Goal: Task Accomplishment & Management: Use online tool/utility

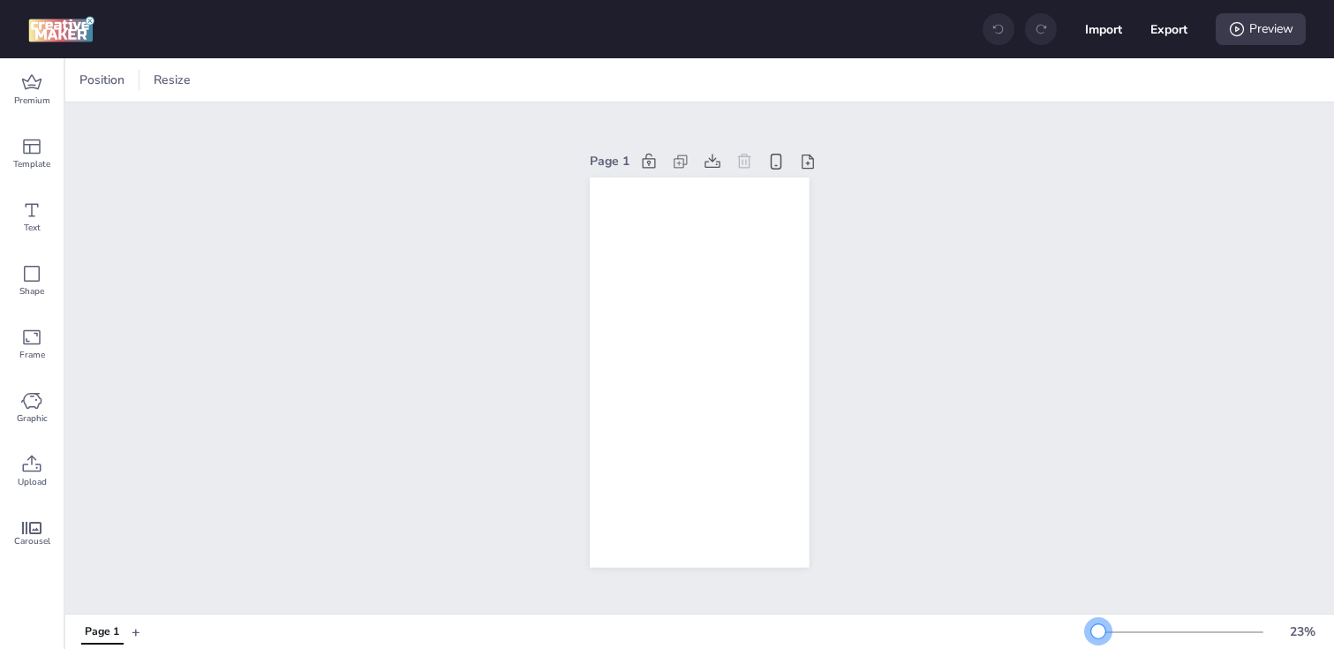
drag, startPoint x: 1125, startPoint y: 626, endPoint x: 1098, endPoint y: 629, distance: 27.6
click at [1098, 629] on div at bounding box center [1098, 631] width 14 height 14
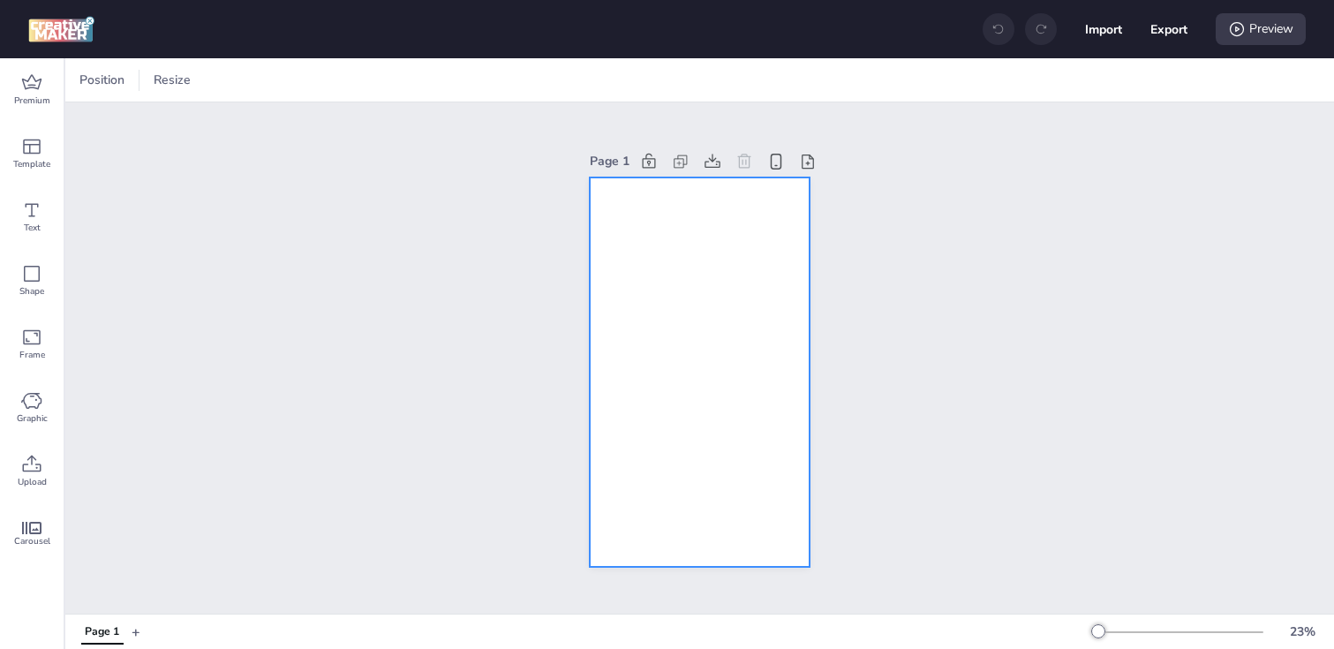
click at [609, 306] on div at bounding box center [699, 372] width 219 height 390
click at [448, 78] on icon at bounding box center [444, 80] width 18 height 18
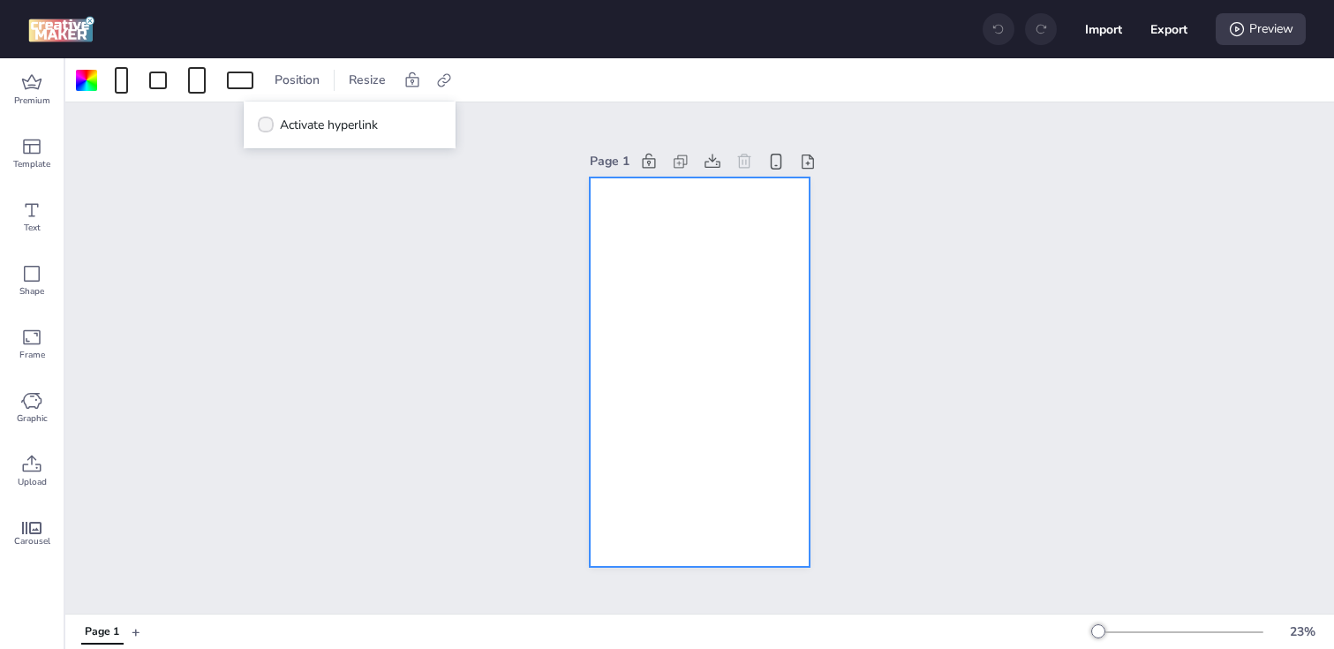
click at [362, 128] on span "Activate hyperlink" at bounding box center [329, 125] width 98 height 19
click at [268, 128] on input "Activate hyperlink" at bounding box center [262, 131] width 11 height 11
checkbox input "true"
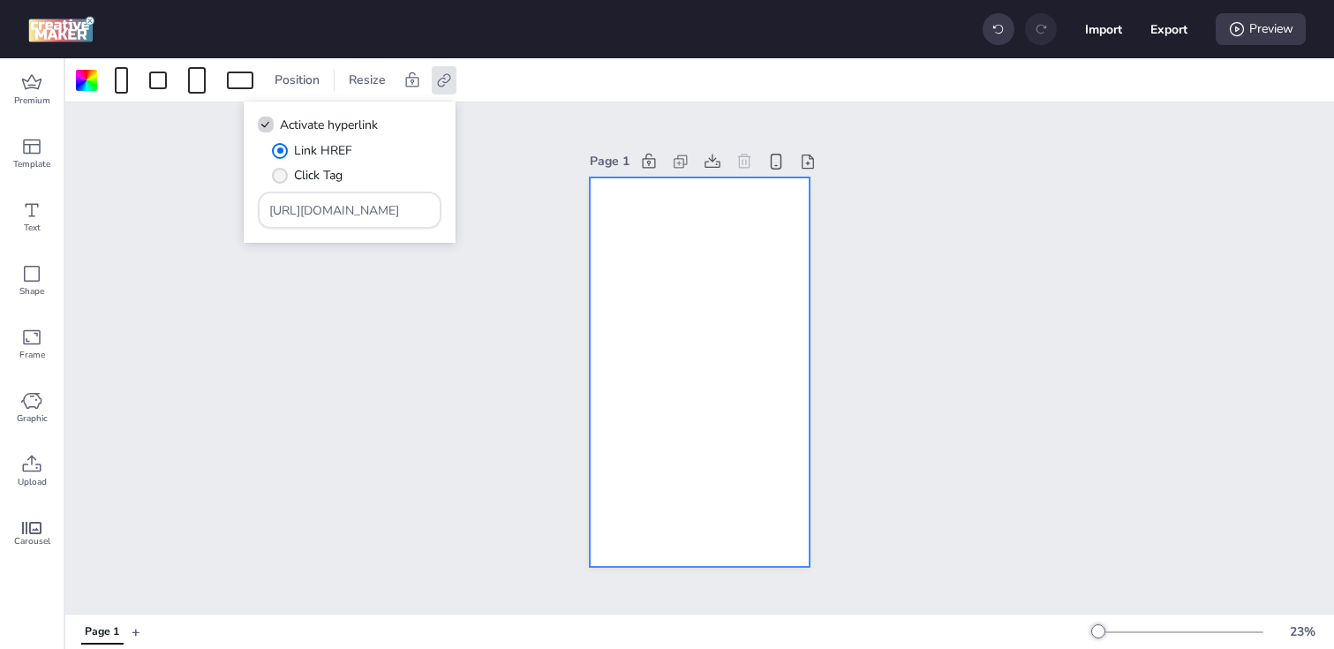
click at [344, 170] on label "Click Tag" at bounding box center [307, 175] width 83 height 31
click at [282, 177] on input "Click Tag" at bounding box center [276, 182] width 11 height 11
radio input "true"
drag, startPoint x: 384, startPoint y: 209, endPoint x: 160, endPoint y: 209, distance: 224.2
click at [160, 209] on body "Import Export Preview Premium Template Text Shape Frame Graphic Upload Carousel…" at bounding box center [667, 324] width 1334 height 649
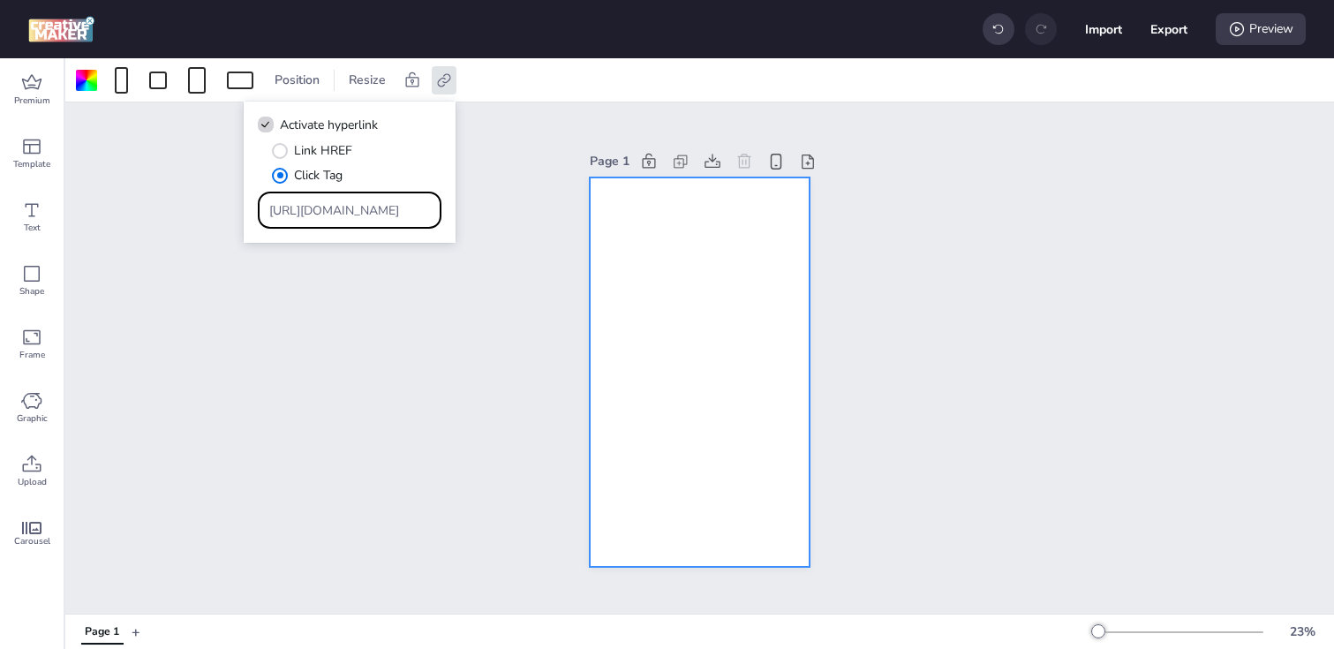
paste input "[DOMAIN_NAME]/ddm/trackclk/N1153284.3464950WORTISE/B33916922.427358652;dc_trk_a…"
type input "https://[DOMAIN_NAME]/ddm/trackclk/N1153284.3464950WORTISE/B33916922.427358652;…"
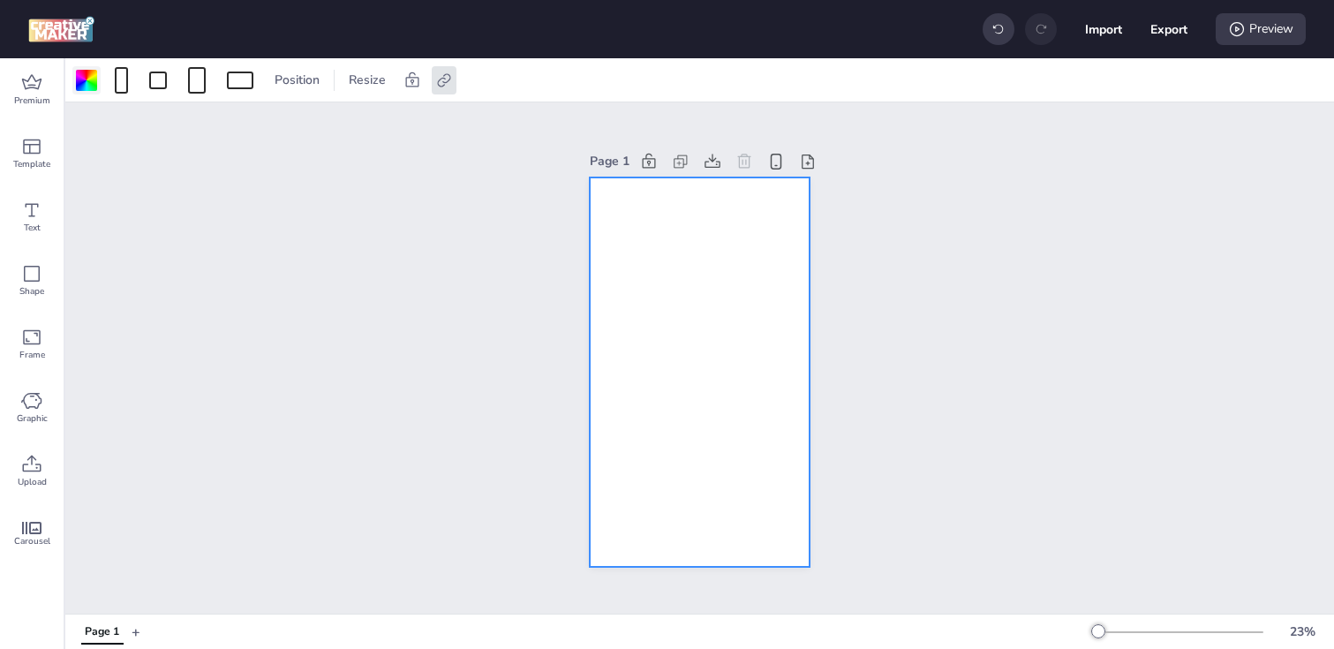
click at [93, 80] on div at bounding box center [86, 80] width 21 height 21
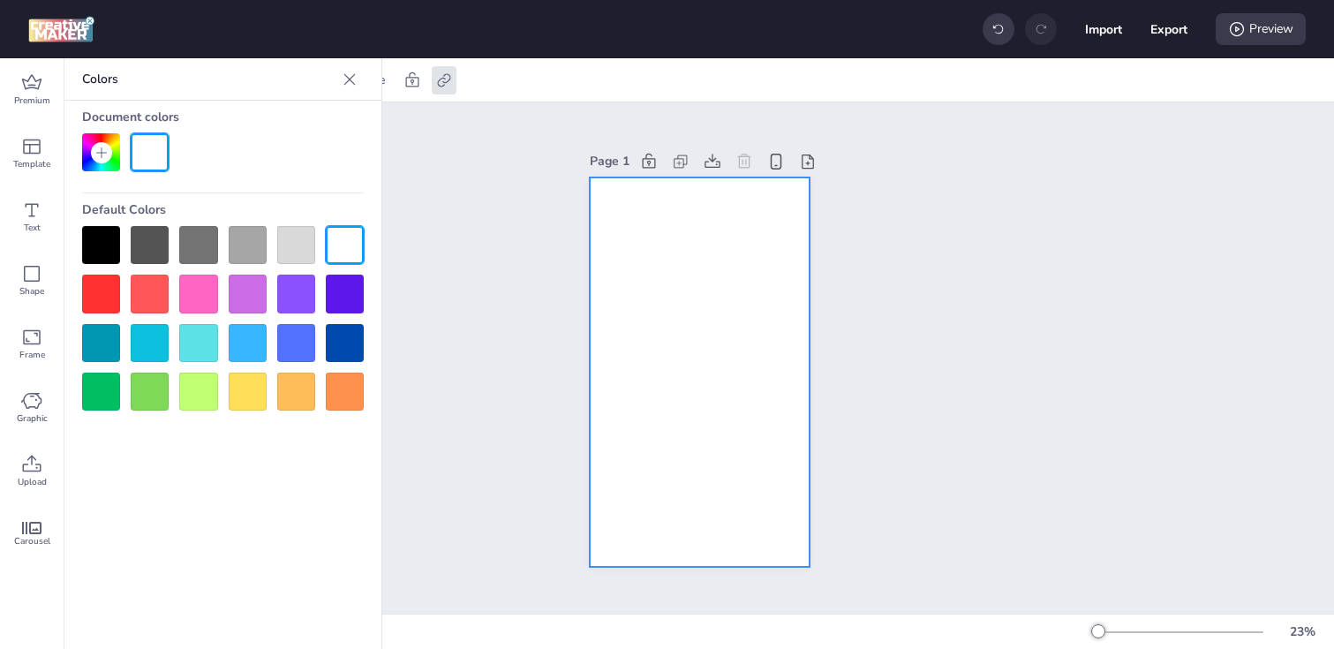
click at [117, 251] on div at bounding box center [101, 245] width 38 height 38
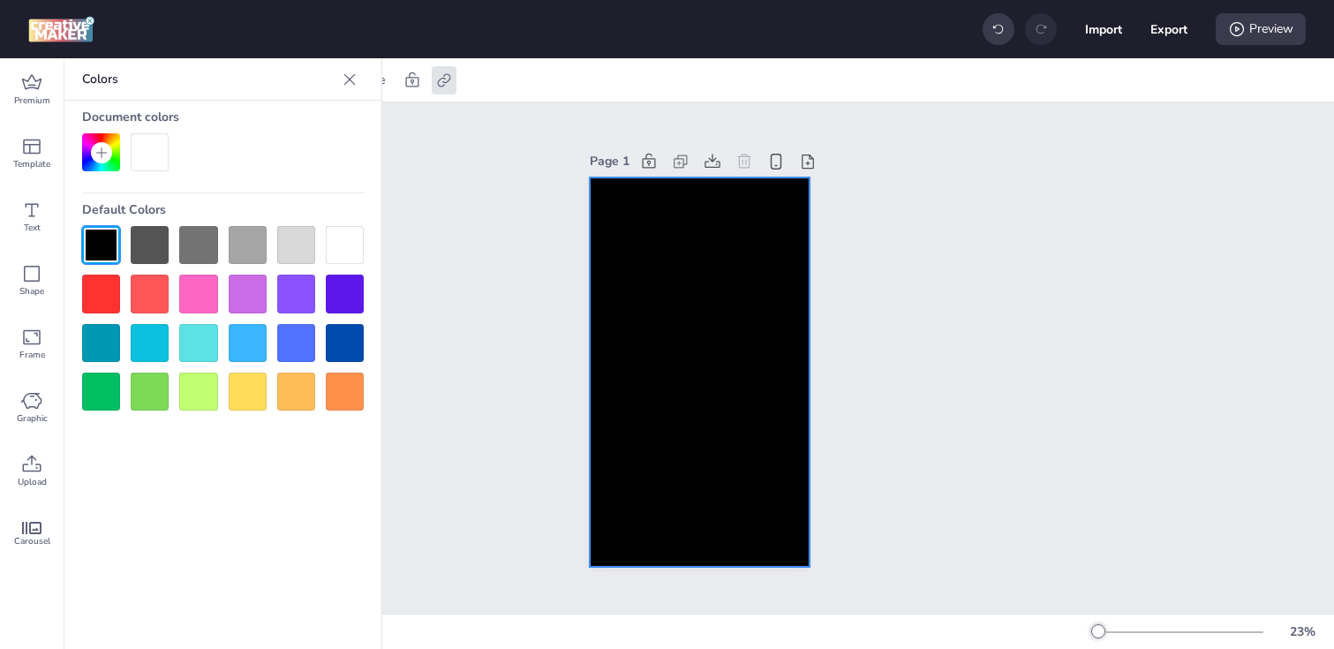
click at [432, 259] on div "Page 1" at bounding box center [699, 357] width 1268 height 511
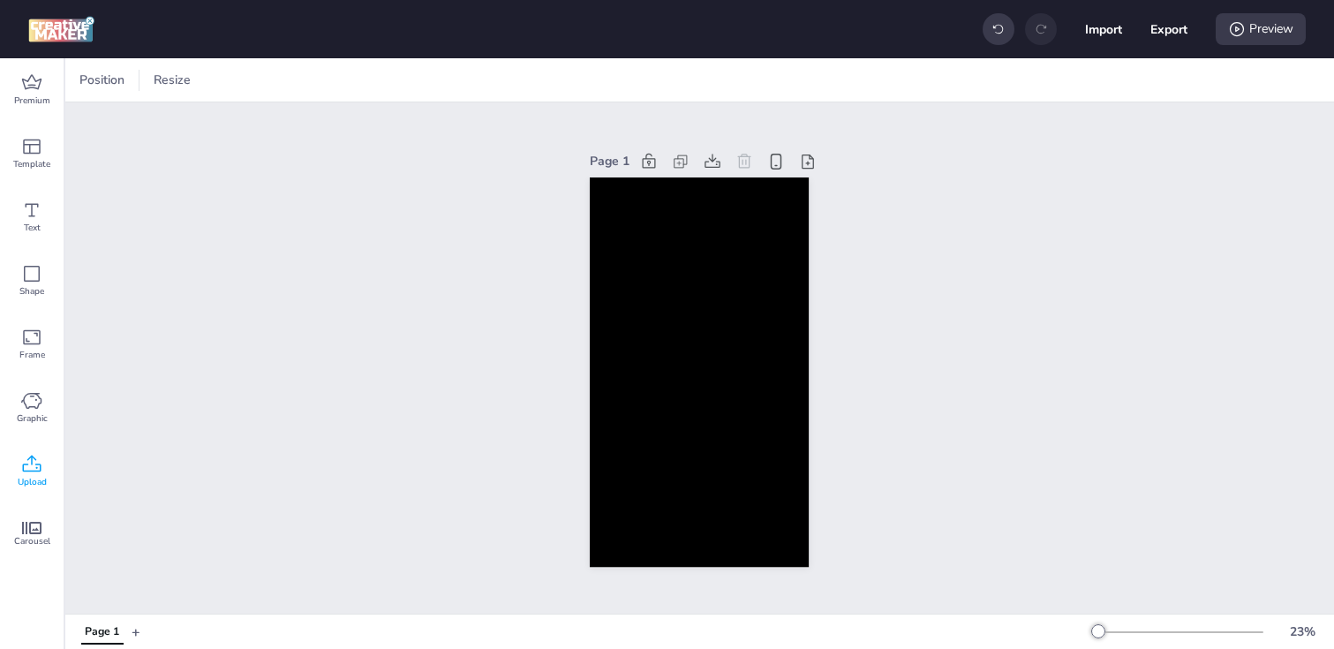
click at [37, 459] on icon at bounding box center [31, 464] width 21 height 21
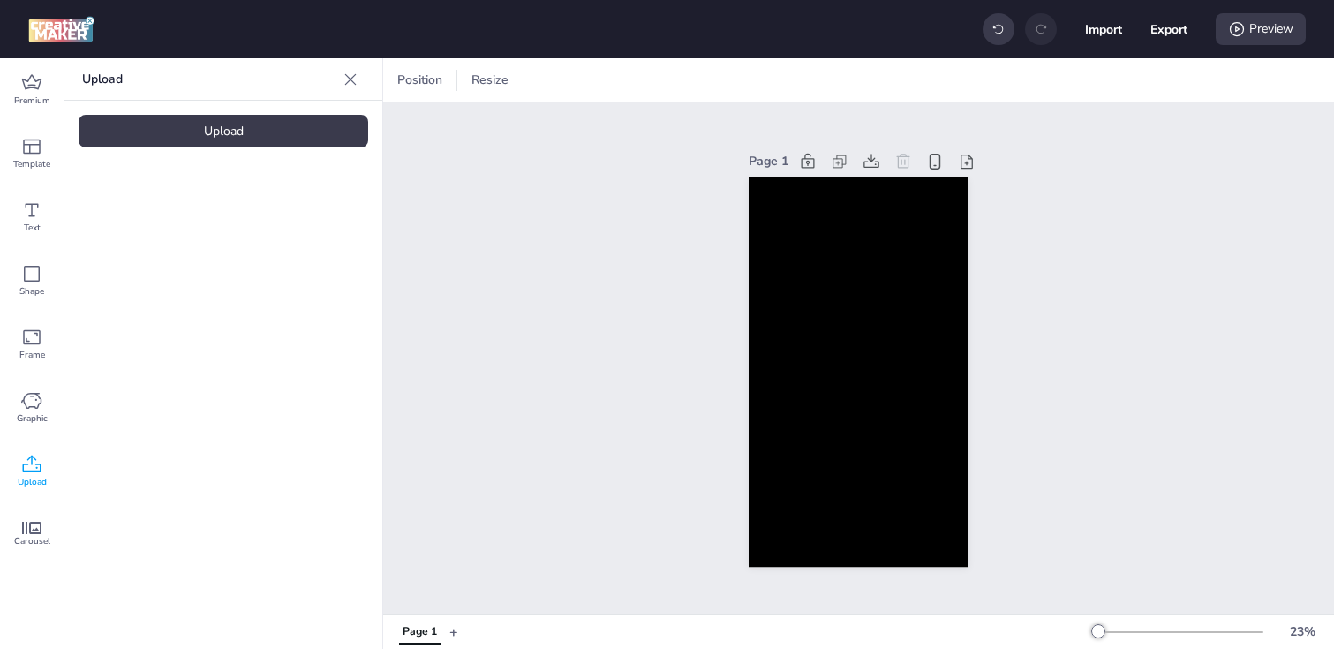
click at [244, 140] on div "Upload" at bounding box center [223, 131] width 289 height 33
click at [117, 256] on img at bounding box center [149, 246] width 108 height 19
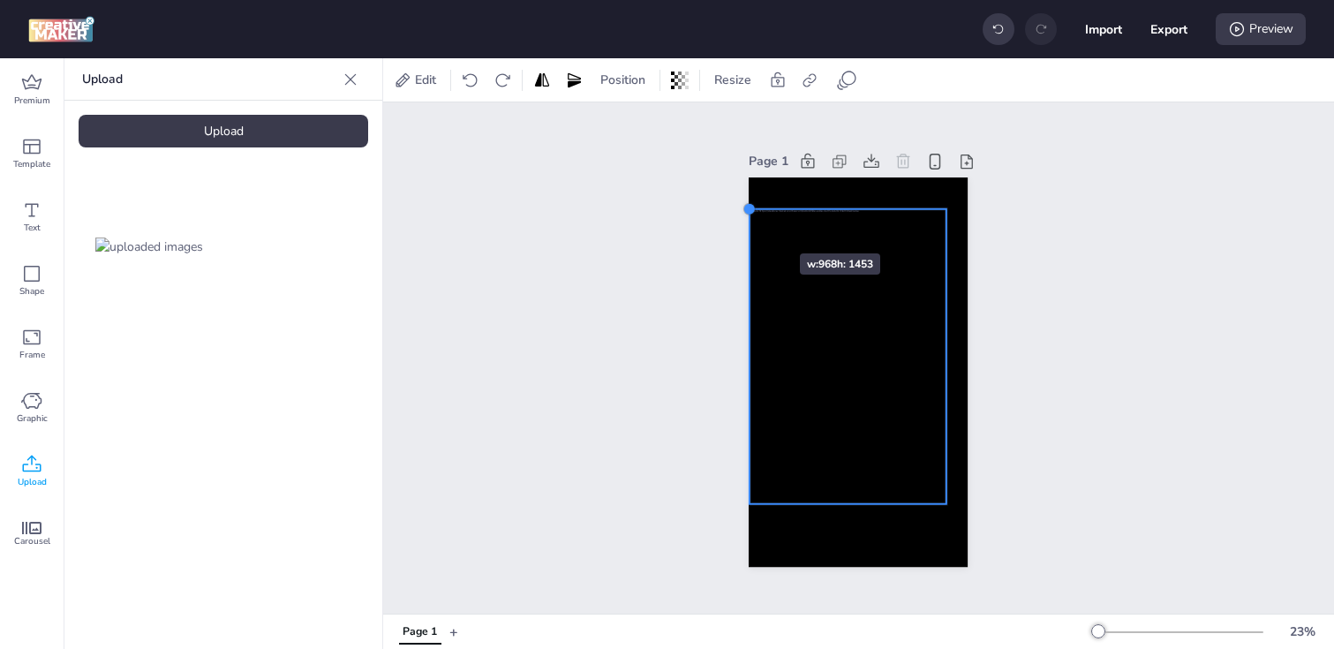
drag, startPoint x: 768, startPoint y: 244, endPoint x: 747, endPoint y: 222, distance: 30.6
click at [747, 222] on div "Page 1" at bounding box center [858, 358] width 318 height 461
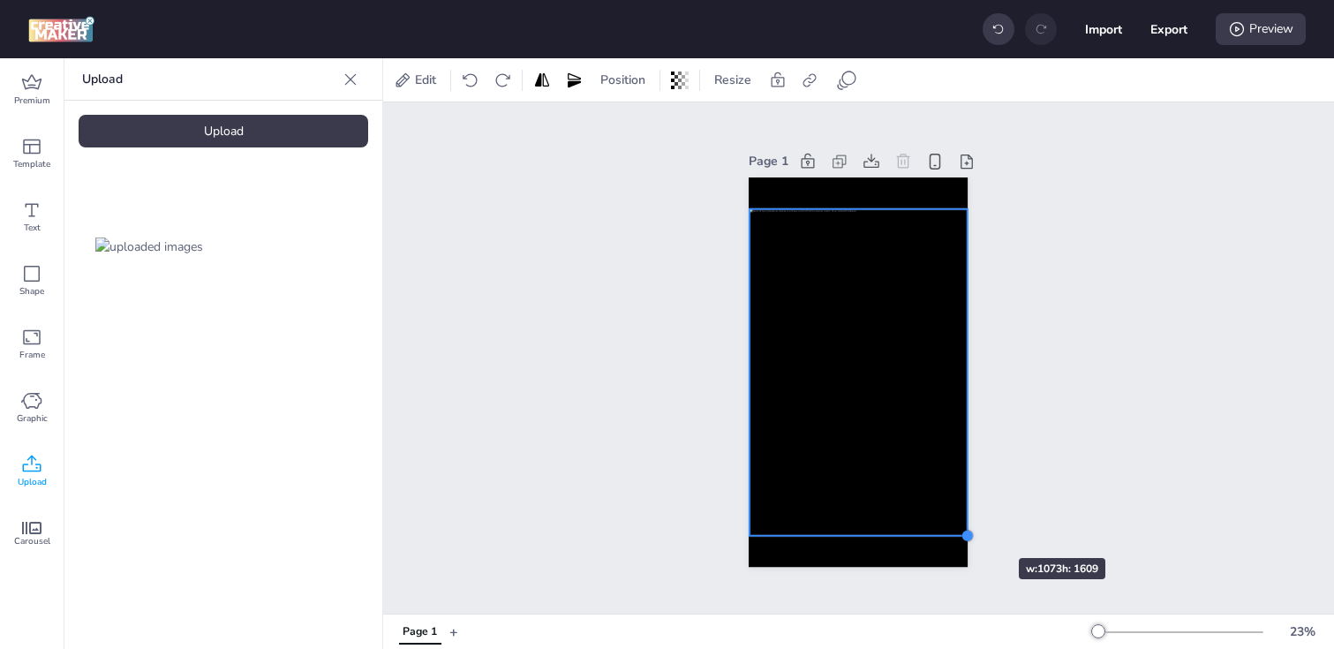
drag, startPoint x: 944, startPoint y: 500, endPoint x: 966, endPoint y: 526, distance: 33.2
click at [966, 526] on div at bounding box center [857, 372] width 219 height 390
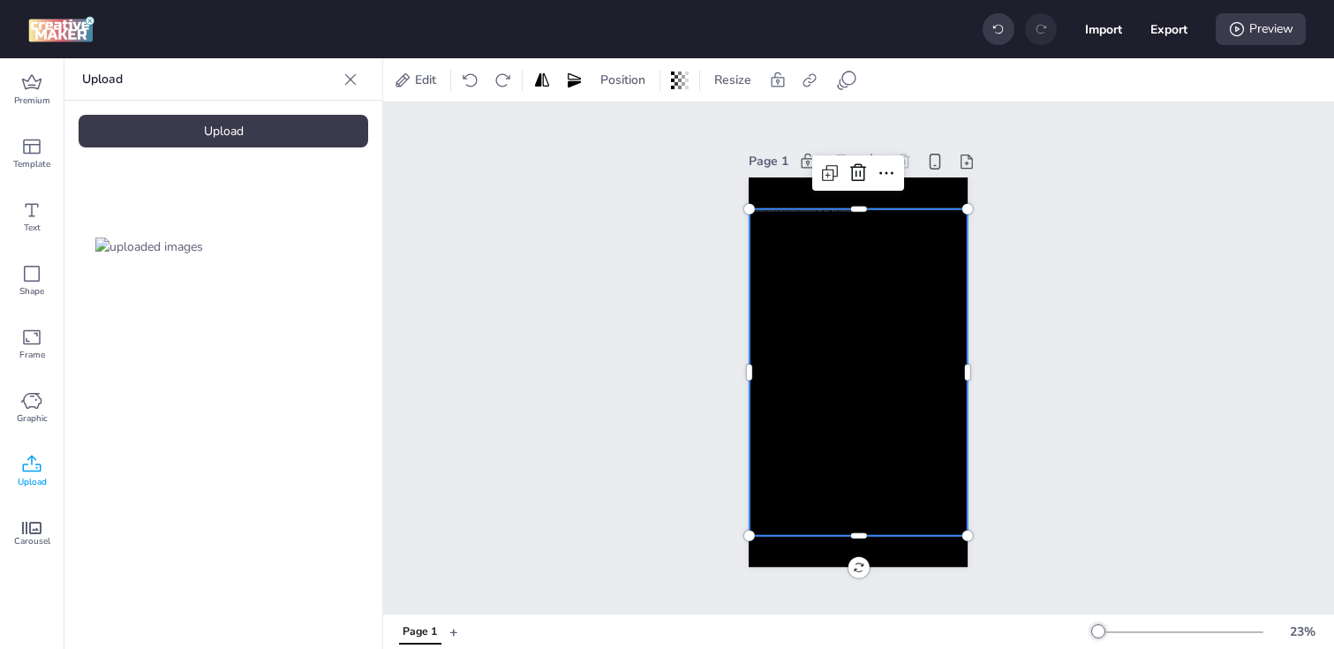
click at [646, 481] on div "Page 1" at bounding box center [858, 357] width 951 height 511
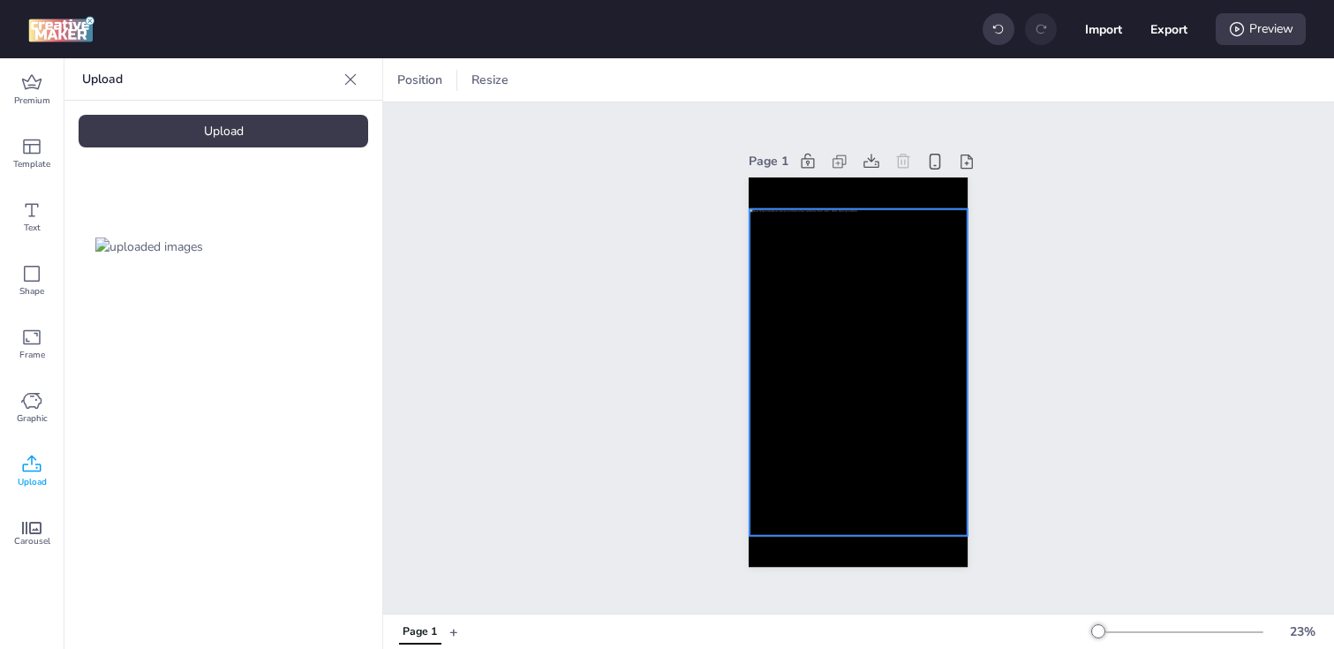
click at [801, 431] on div at bounding box center [858, 371] width 218 height 327
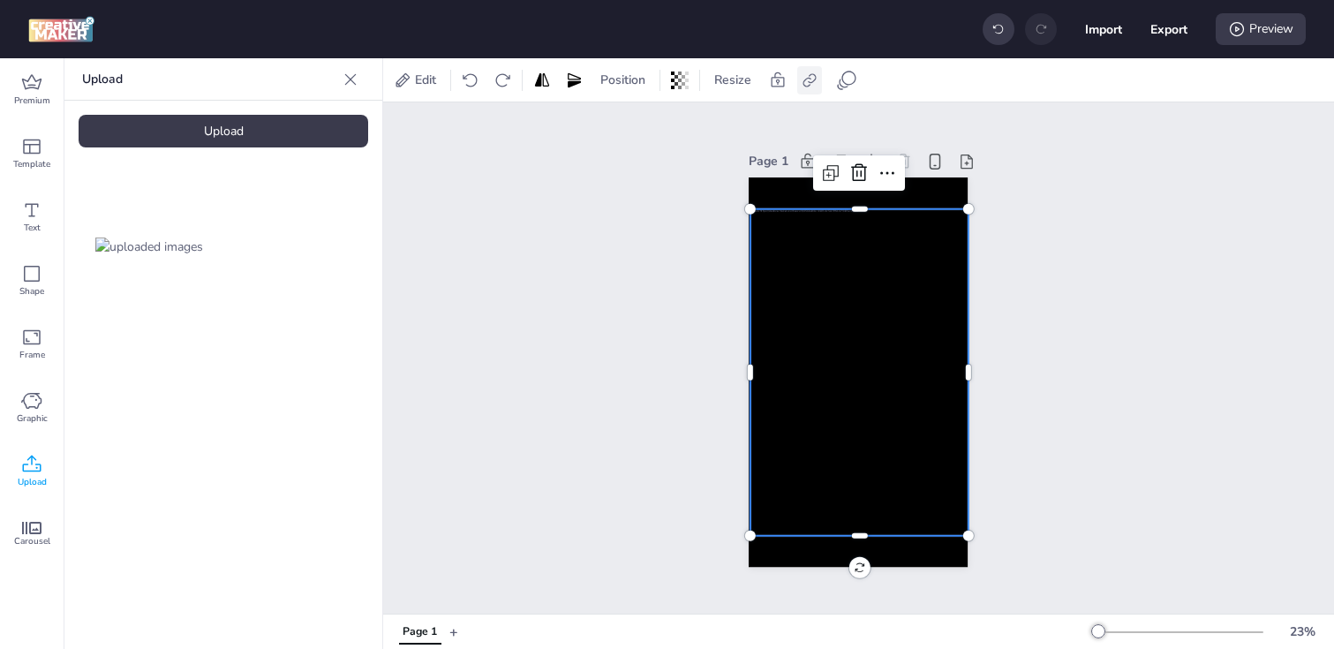
click at [802, 82] on icon at bounding box center [808, 79] width 13 height 13
click at [626, 127] on icon at bounding box center [632, 125] width 12 height 10
click at [626, 127] on input "Activate hyperlink" at bounding box center [628, 131] width 11 height 11
checkbox input "true"
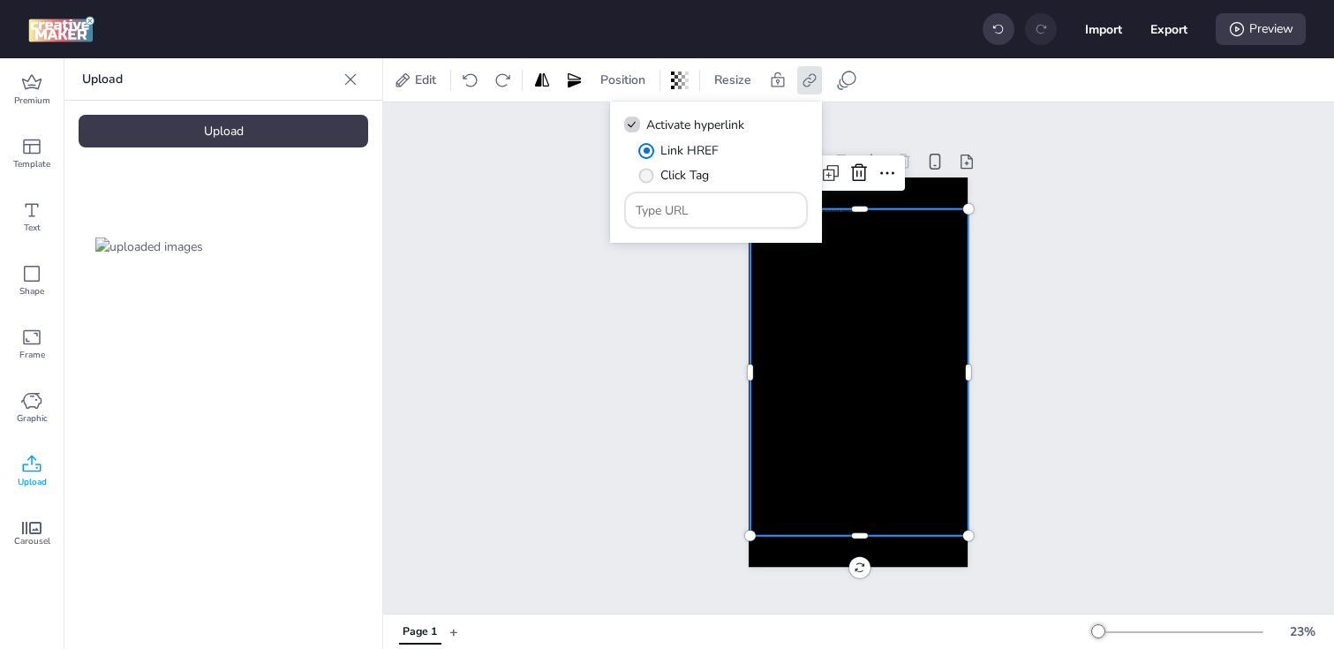
click at [647, 179] on span "" at bounding box center [646, 175] width 15 height 15
click at [647, 179] on input "Click Tag" at bounding box center [642, 182] width 11 height 11
radio input "true"
click at [709, 206] on input "Type URL" at bounding box center [716, 210] width 162 height 19
paste input "https://[DOMAIN_NAME]/ddm/trackclk/N1153284.3464950WORTISE/B33916922.427358652;…"
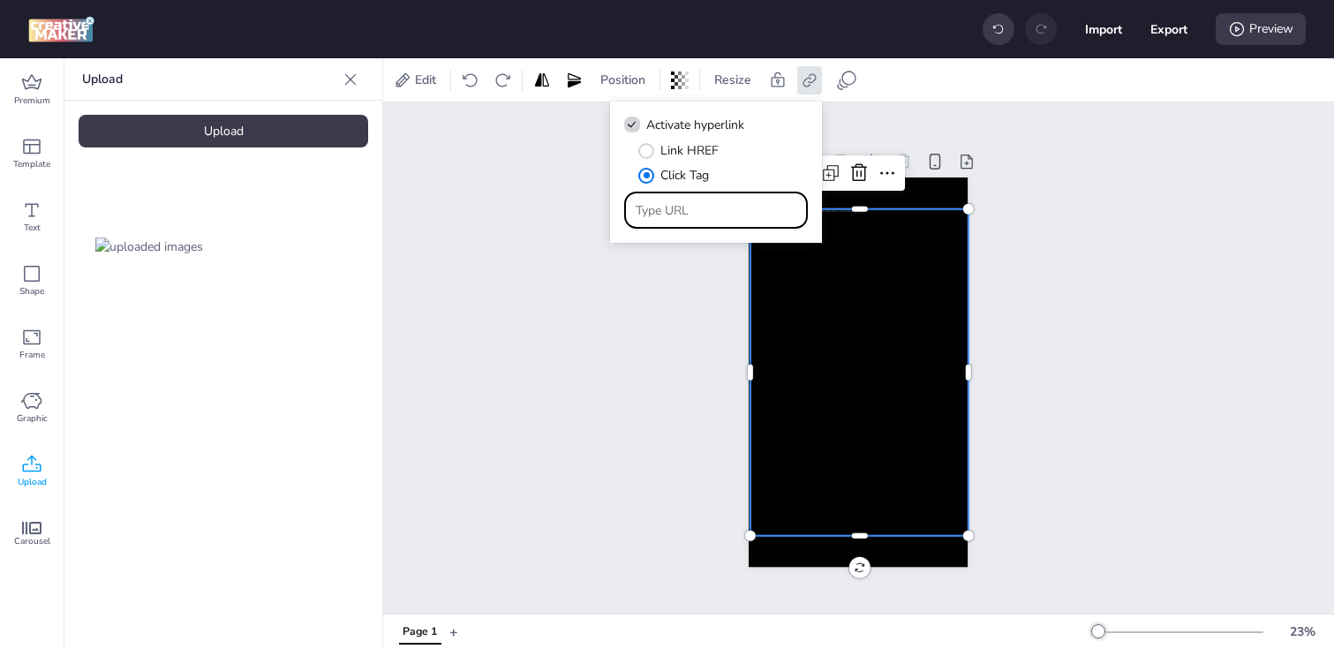
type input "https://[DOMAIN_NAME]/ddm/trackclk/N1153284.3464950WORTISE/B33916922.427358652;…"
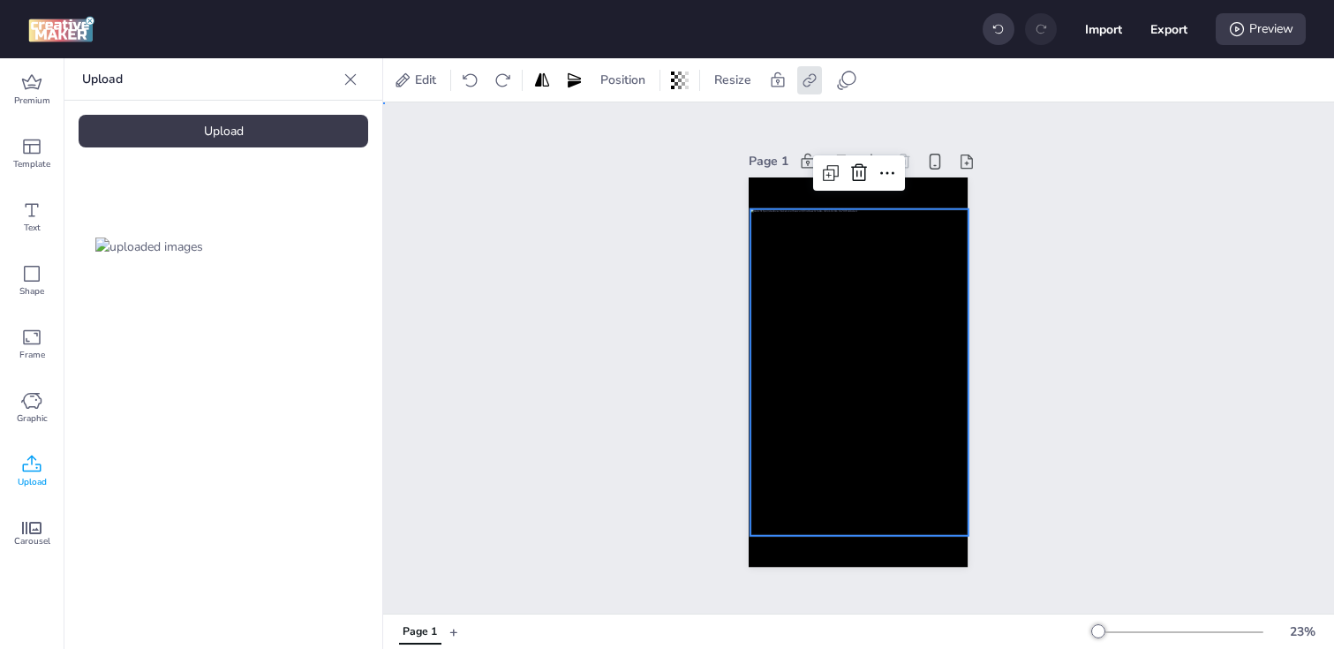
click at [623, 362] on div "Page 1" at bounding box center [858, 357] width 951 height 511
click at [779, 255] on div at bounding box center [859, 371] width 218 height 327
click at [750, 206] on div at bounding box center [749, 207] width 14 height 14
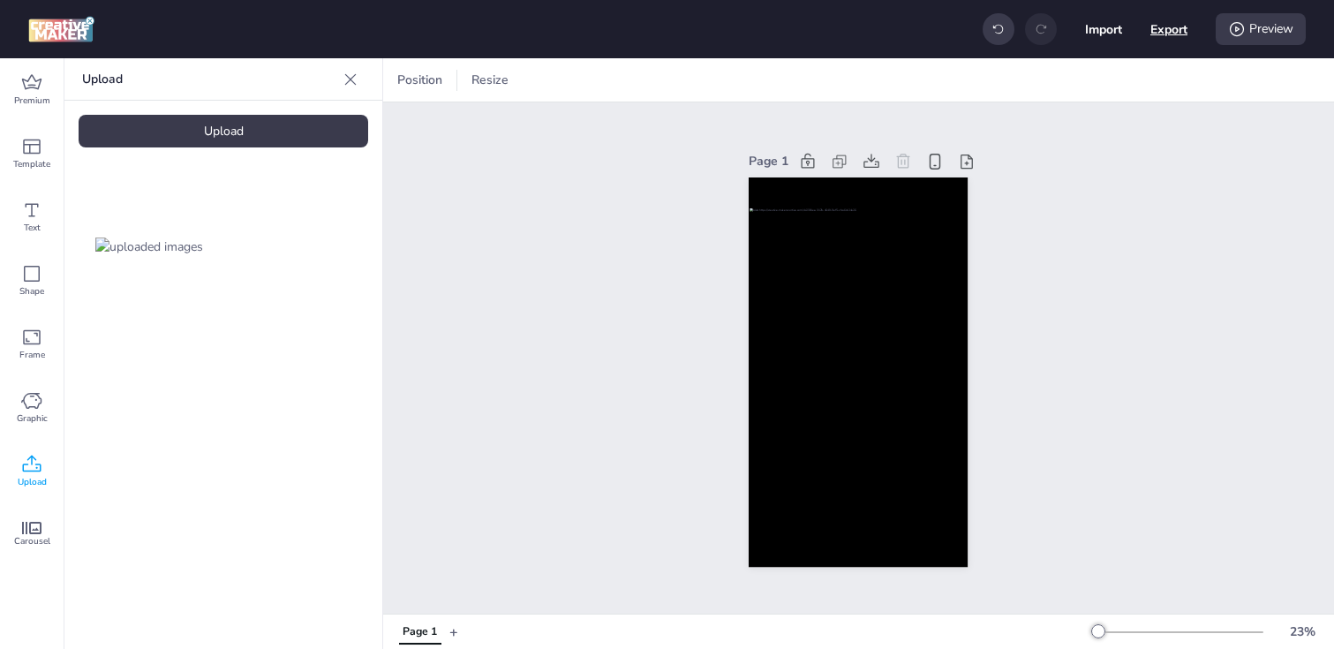
click at [1155, 34] on button "Export" at bounding box center [1168, 29] width 37 height 37
select select "html"
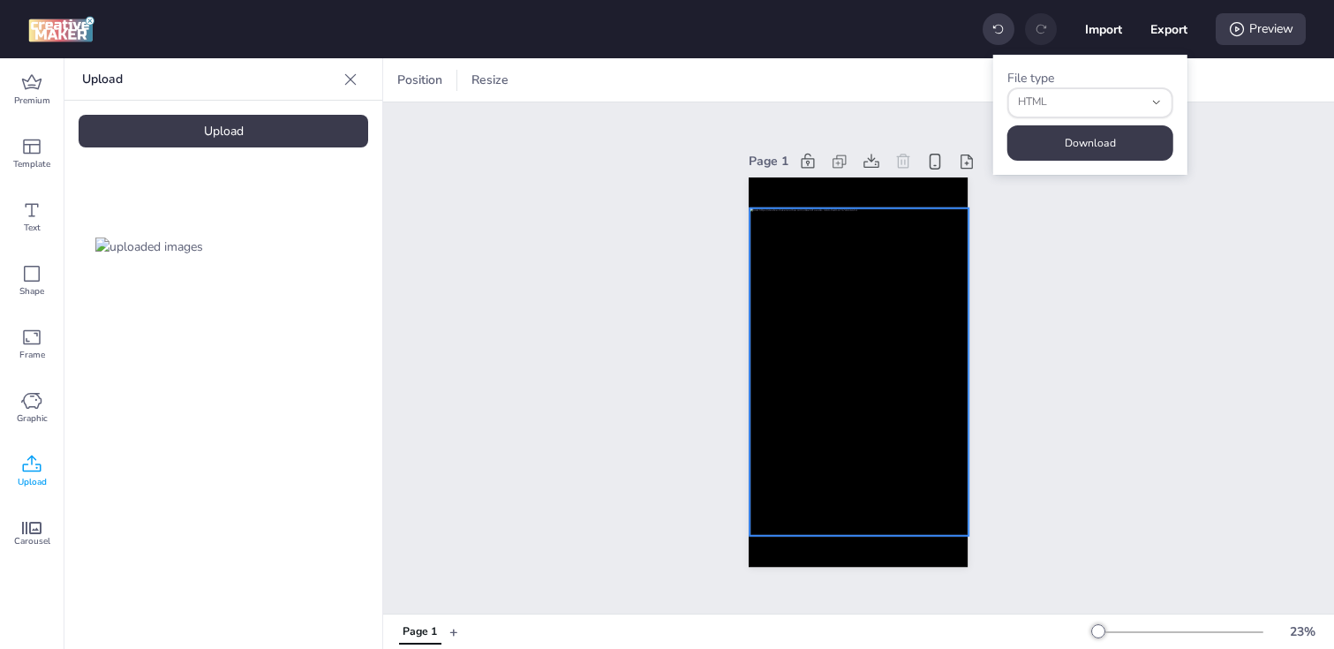
click at [850, 309] on div at bounding box center [858, 370] width 218 height 327
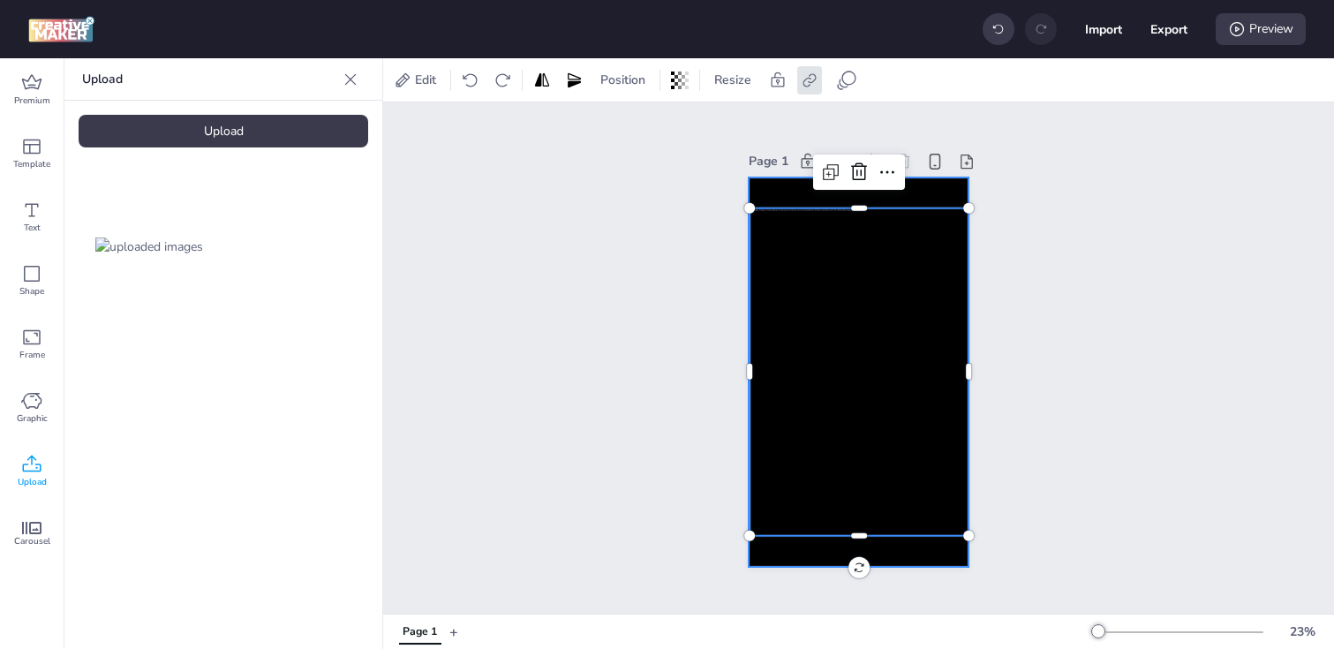
click at [781, 190] on div at bounding box center [857, 372] width 219 height 390
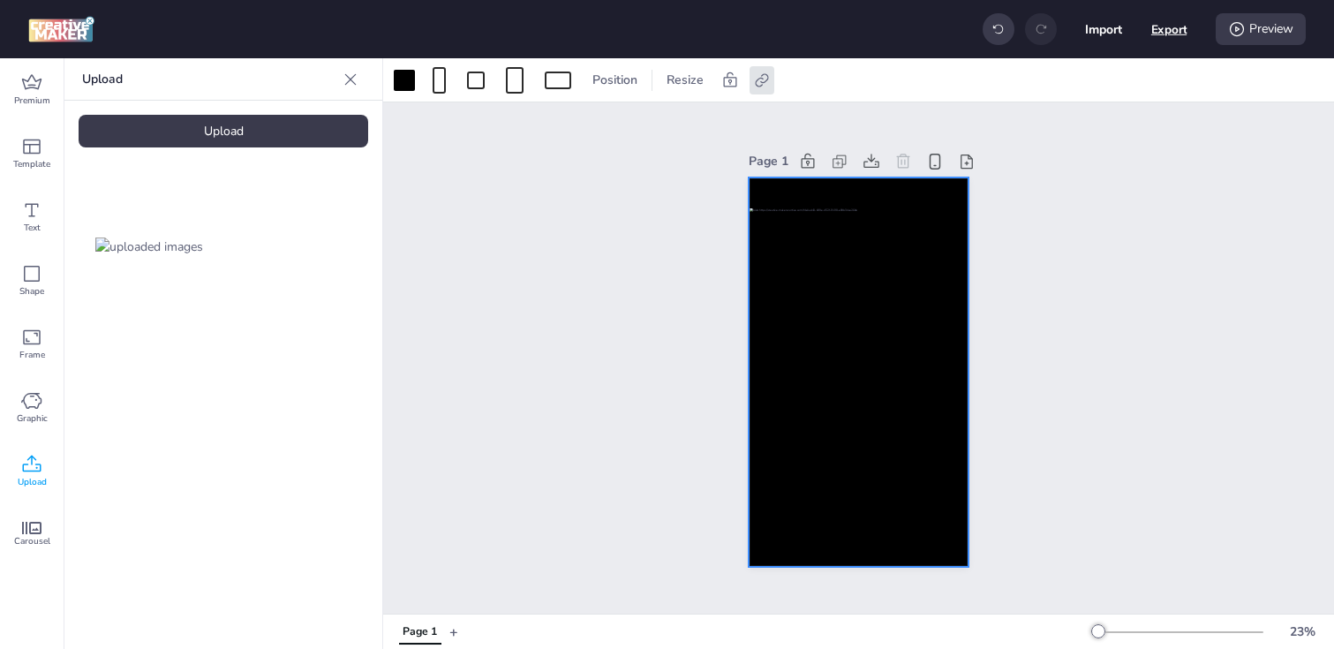
click at [1161, 34] on button "Export" at bounding box center [1169, 29] width 36 height 36
select select "html"
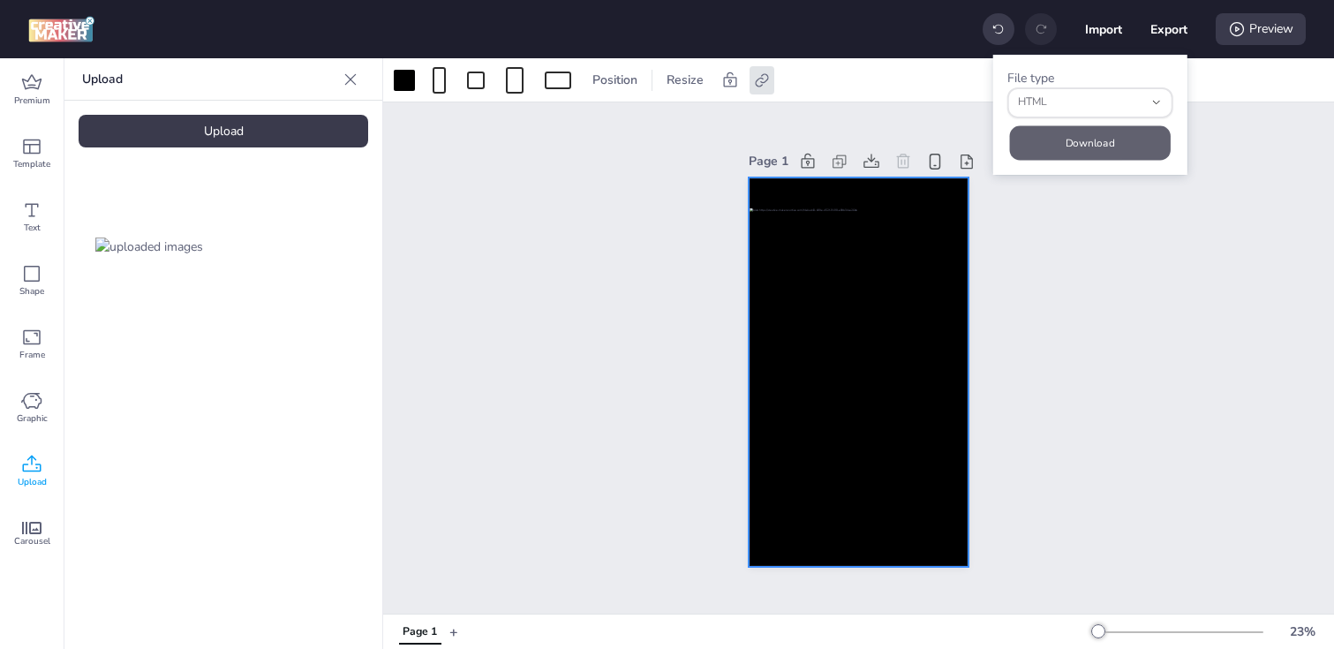
click at [1034, 142] on button "Download" at bounding box center [1090, 142] width 161 height 34
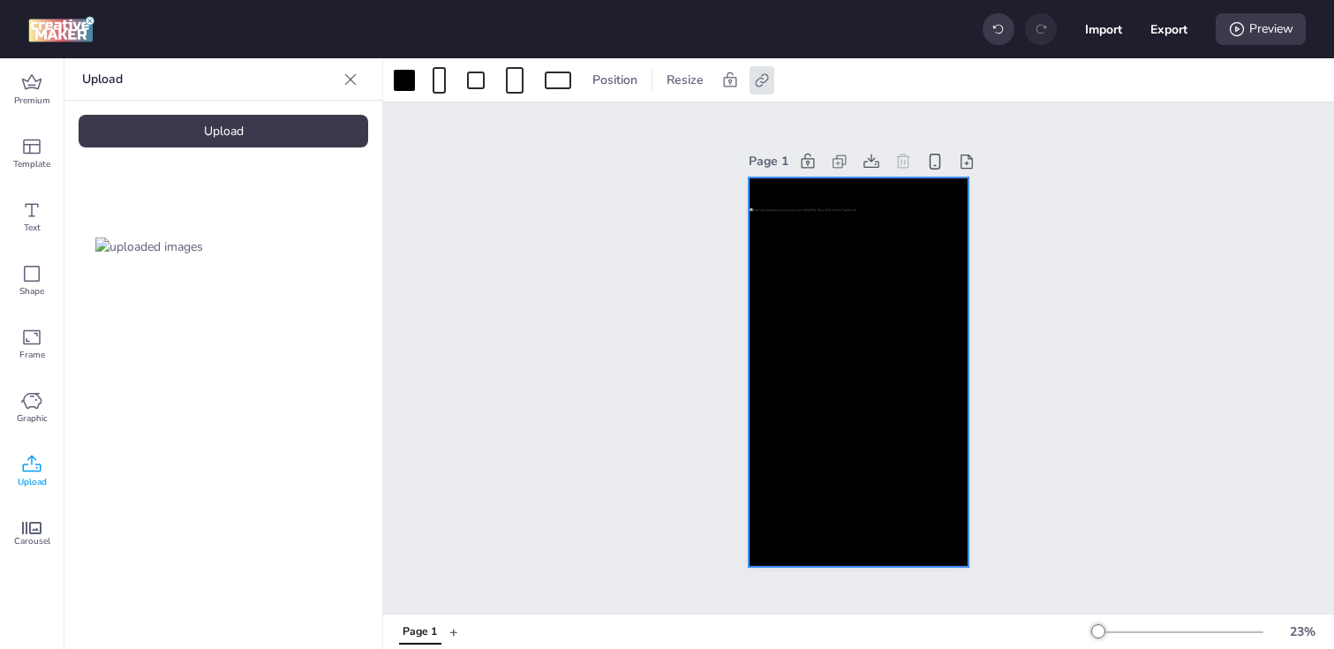
click at [233, 140] on div "Upload" at bounding box center [223, 131] width 289 height 33
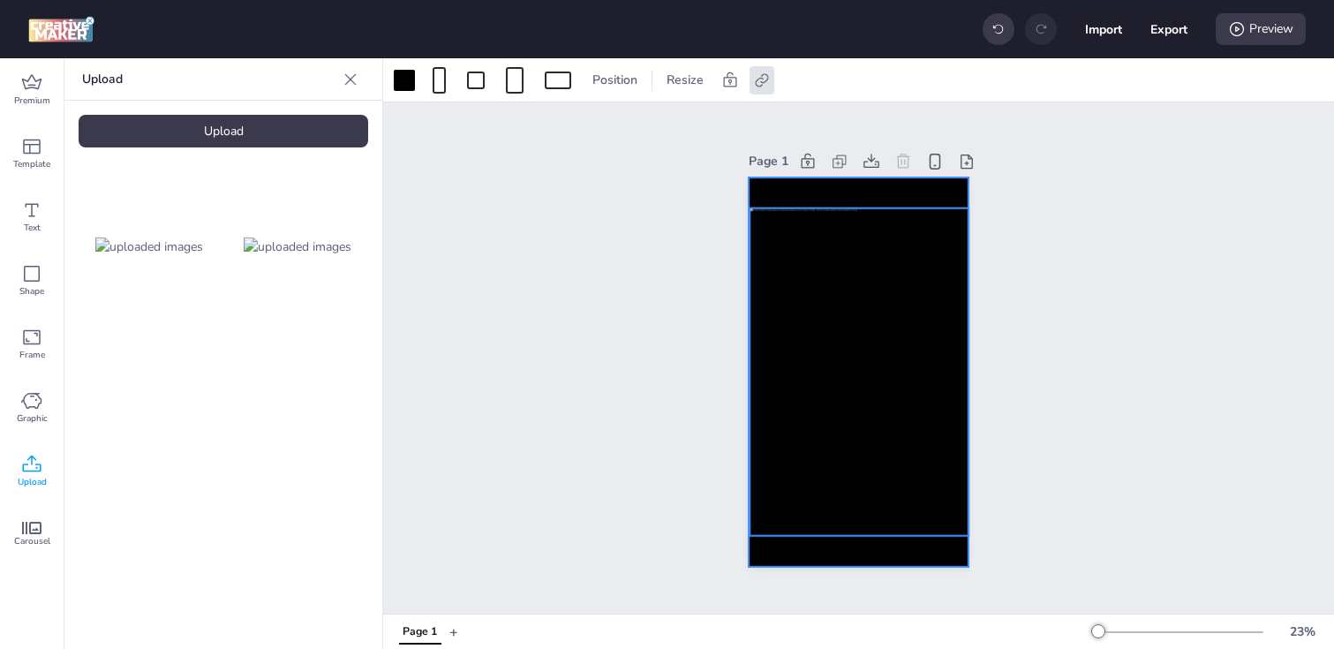
click at [851, 368] on div at bounding box center [858, 370] width 218 height 327
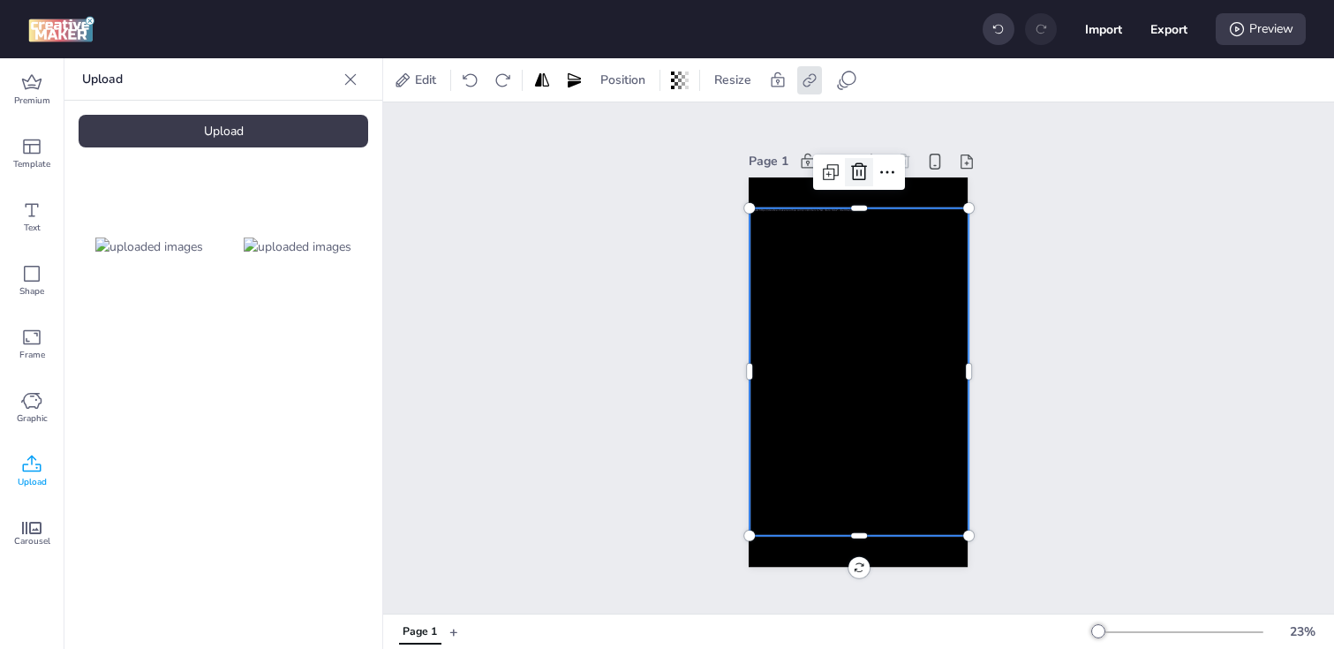
click at [850, 178] on icon at bounding box center [858, 172] width 21 height 21
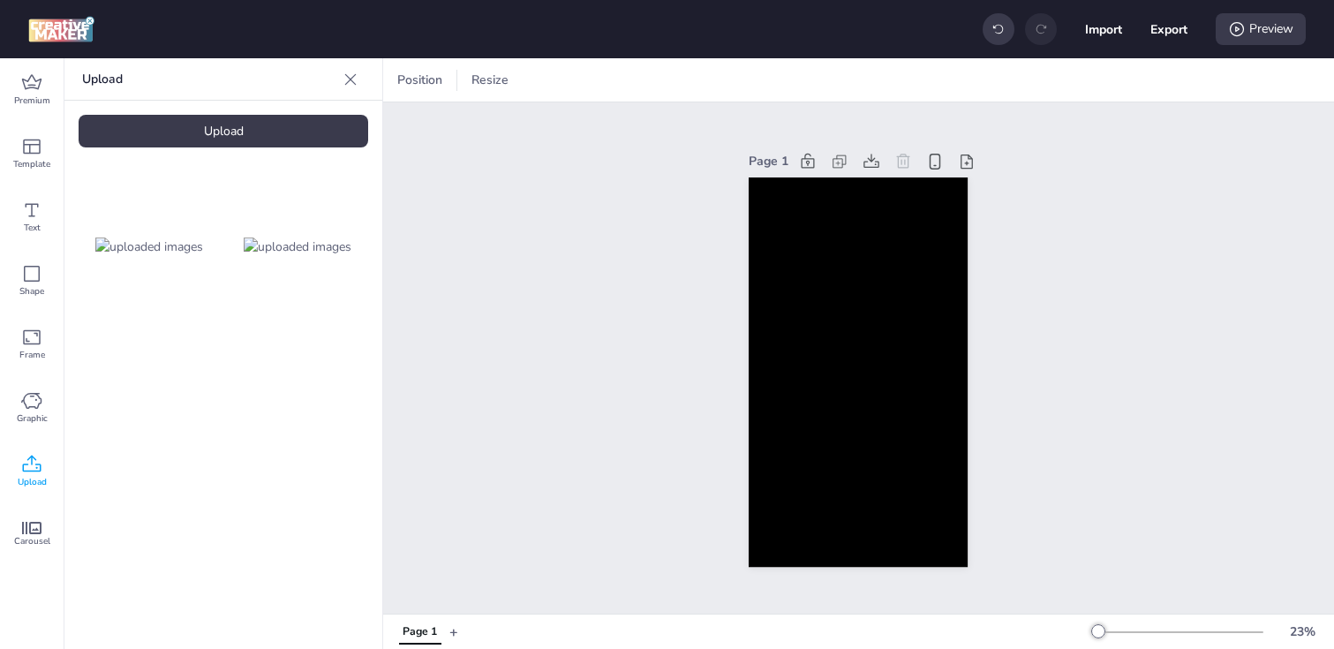
click at [312, 254] on img at bounding box center [298, 246] width 108 height 19
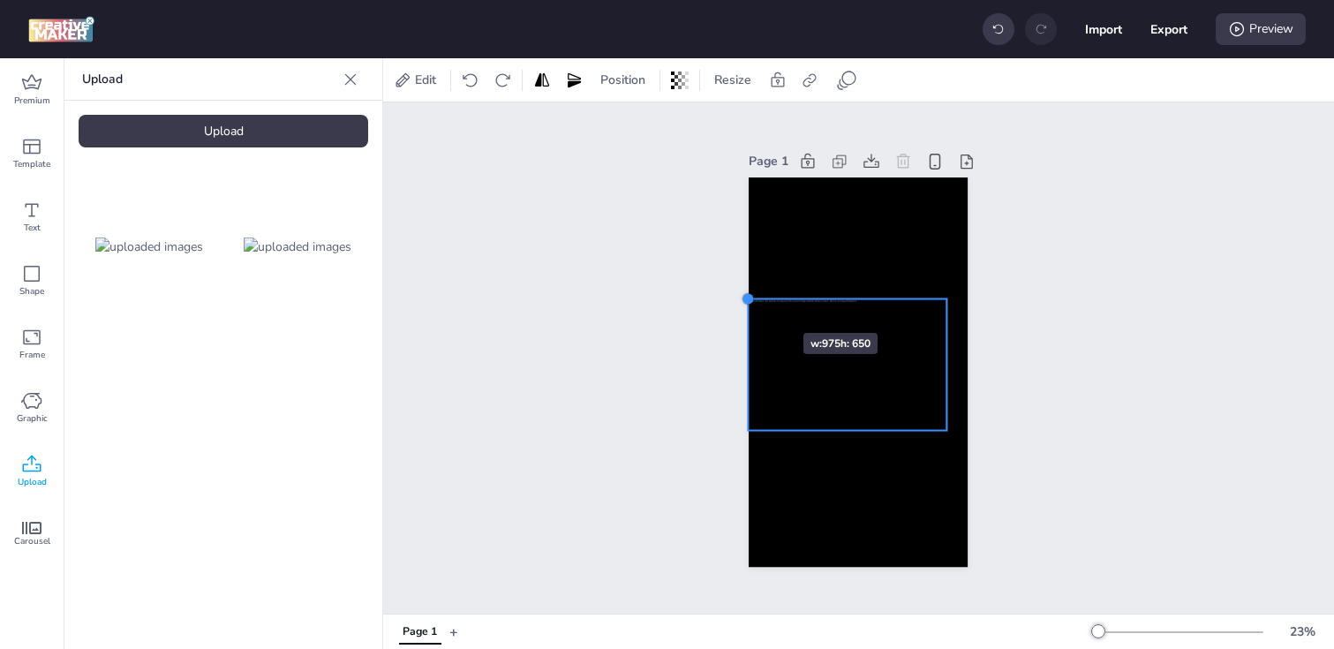
drag, startPoint x: 772, startPoint y: 316, endPoint x: 750, endPoint y: 301, distance: 26.7
click at [750, 301] on div at bounding box center [748, 298] width 14 height 14
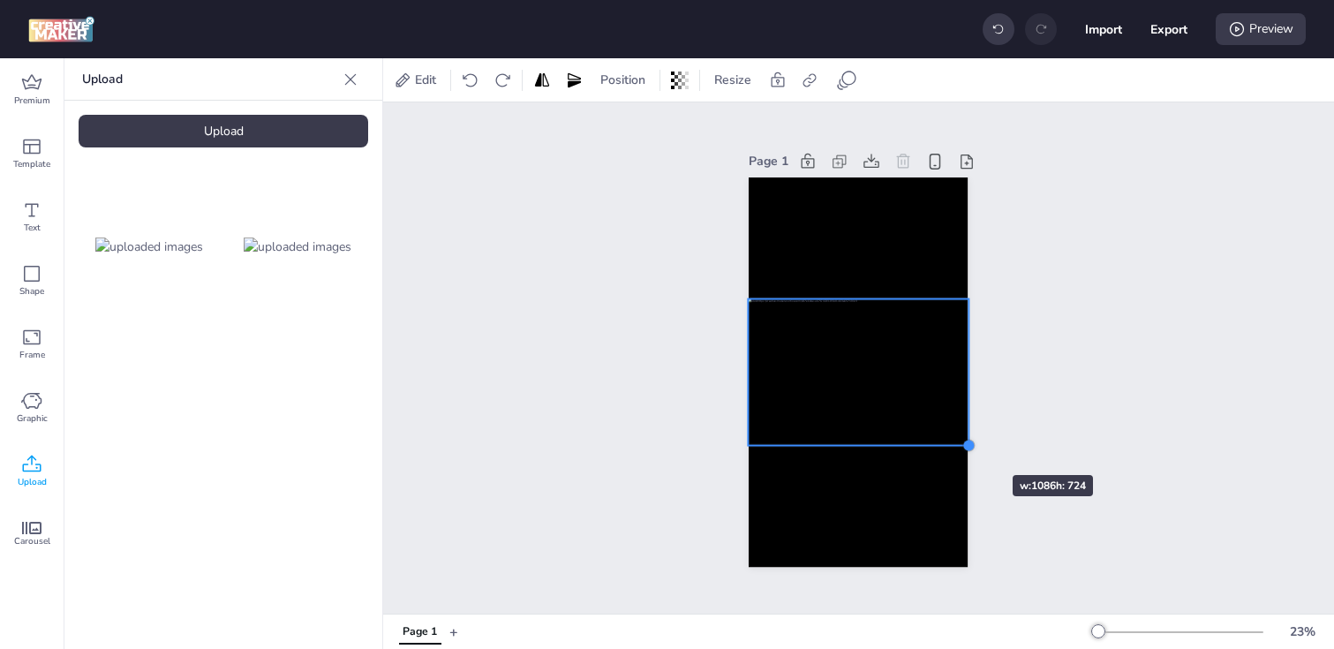
drag, startPoint x: 946, startPoint y: 428, endPoint x: 959, endPoint y: 443, distance: 20.0
click at [959, 443] on div at bounding box center [857, 372] width 219 height 390
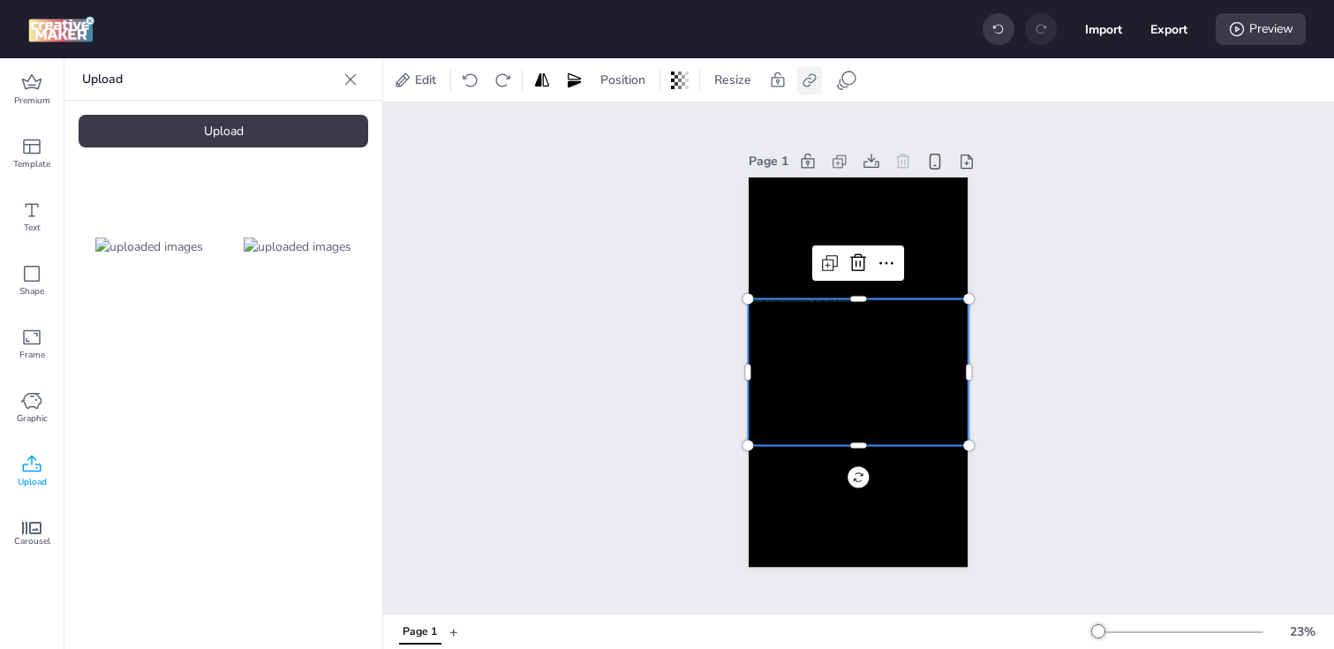
click at [811, 91] on div at bounding box center [809, 80] width 25 height 28
click at [744, 120] on span "Activate hyperlink" at bounding box center [695, 125] width 98 height 19
click at [635, 126] on input "Activate hyperlink" at bounding box center [628, 131] width 11 height 11
checkbox input "true"
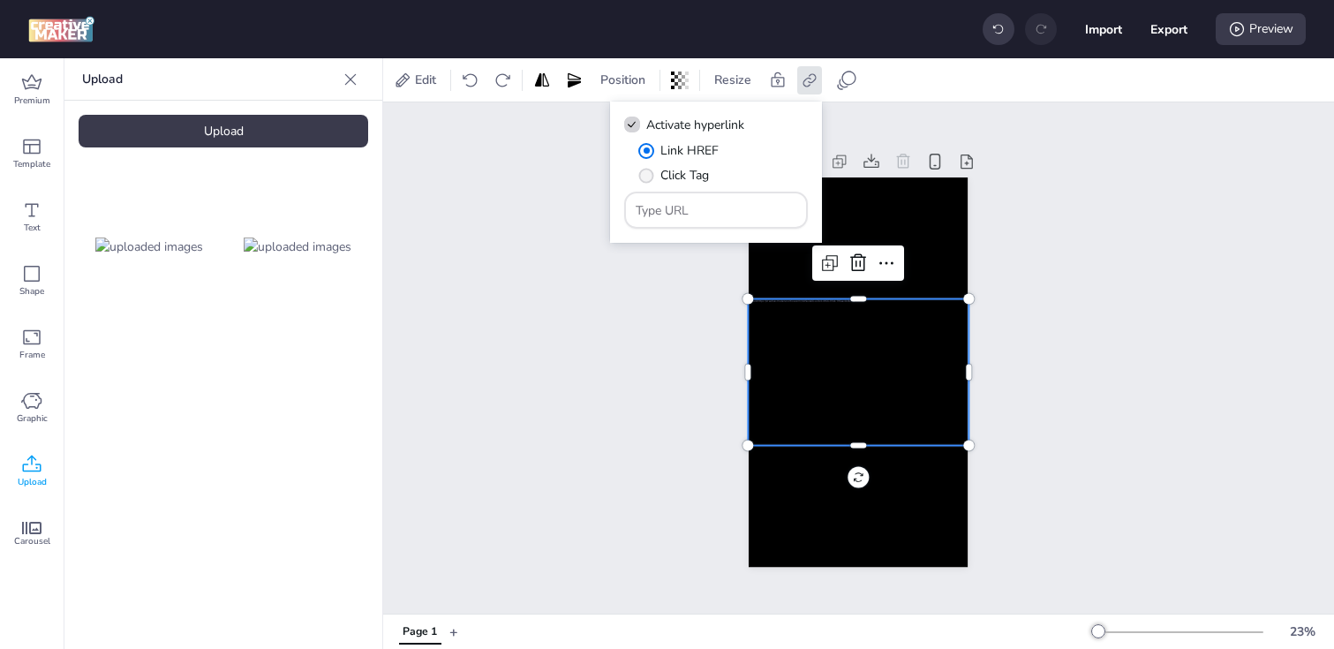
click at [688, 174] on span "Click Tag" at bounding box center [684, 175] width 49 height 19
click at [649, 177] on input "Click Tag" at bounding box center [642, 182] width 11 height 11
radio input "true"
click at [692, 199] on div at bounding box center [716, 210] width 162 height 34
paste input "https://[DOMAIN_NAME]/ddm/trackclk/N1153284.3464950WORTISE/B33916922.427358652;…"
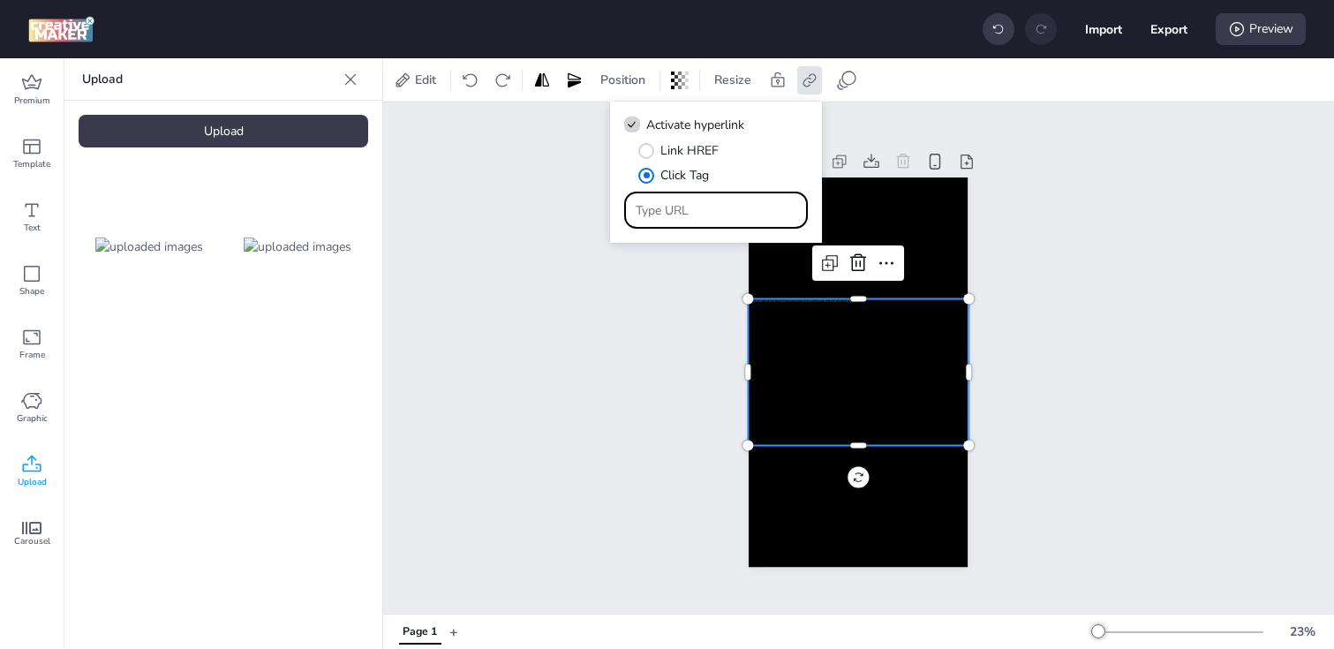
type input "https://[DOMAIN_NAME]/ddm/trackclk/N1153284.3464950WORTISE/B33916922.427358652;…"
click at [642, 401] on div "Page 1" at bounding box center [858, 357] width 951 height 511
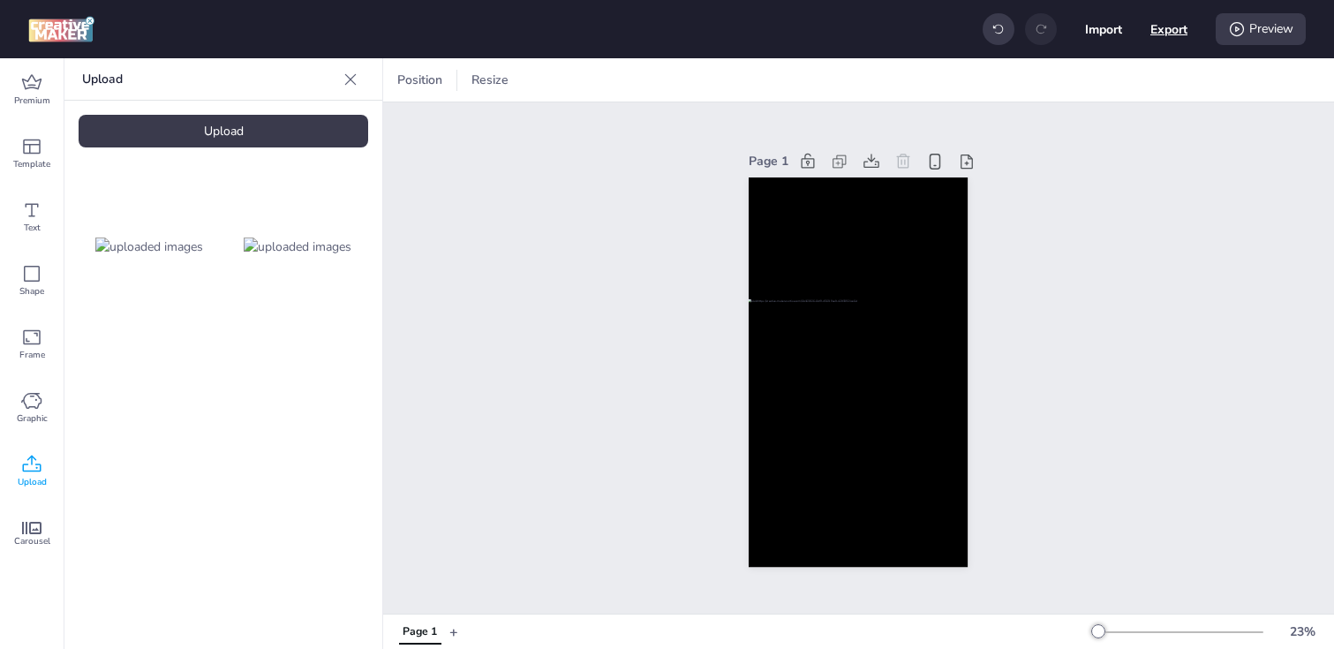
click at [1176, 26] on button "Export" at bounding box center [1168, 29] width 37 height 37
select select "html"
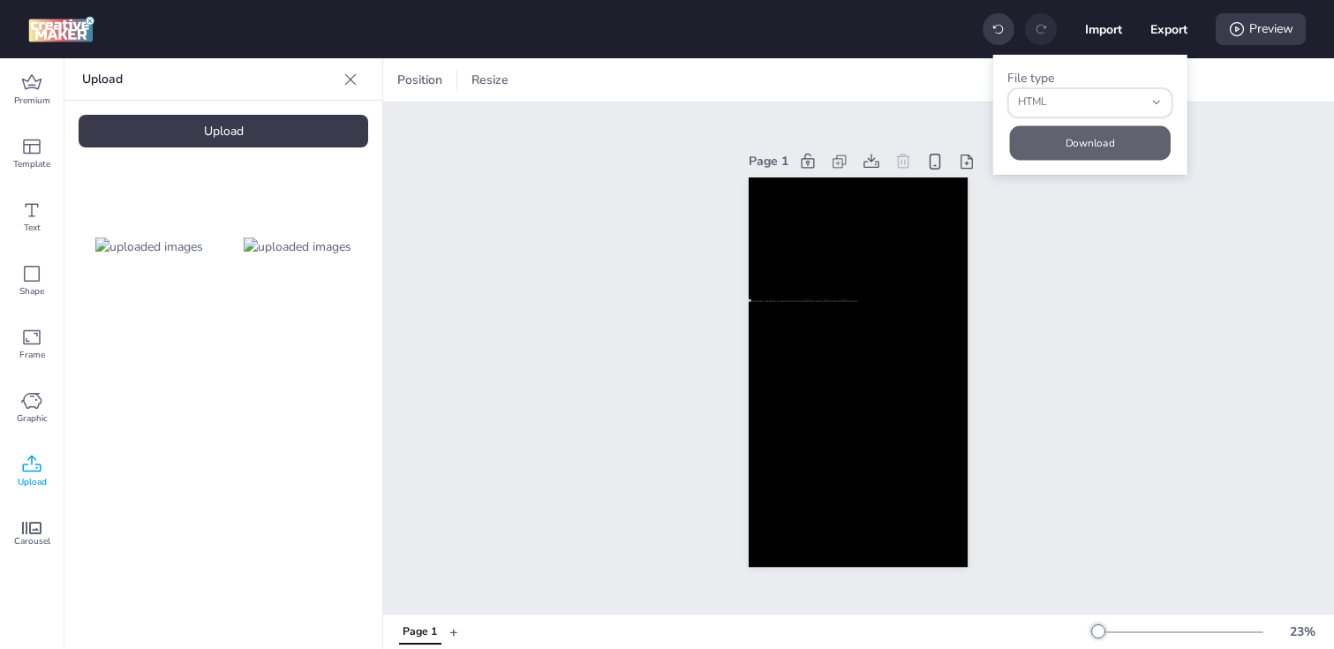
click at [1040, 154] on button "Download" at bounding box center [1090, 142] width 161 height 34
